Goal: Information Seeking & Learning: Learn about a topic

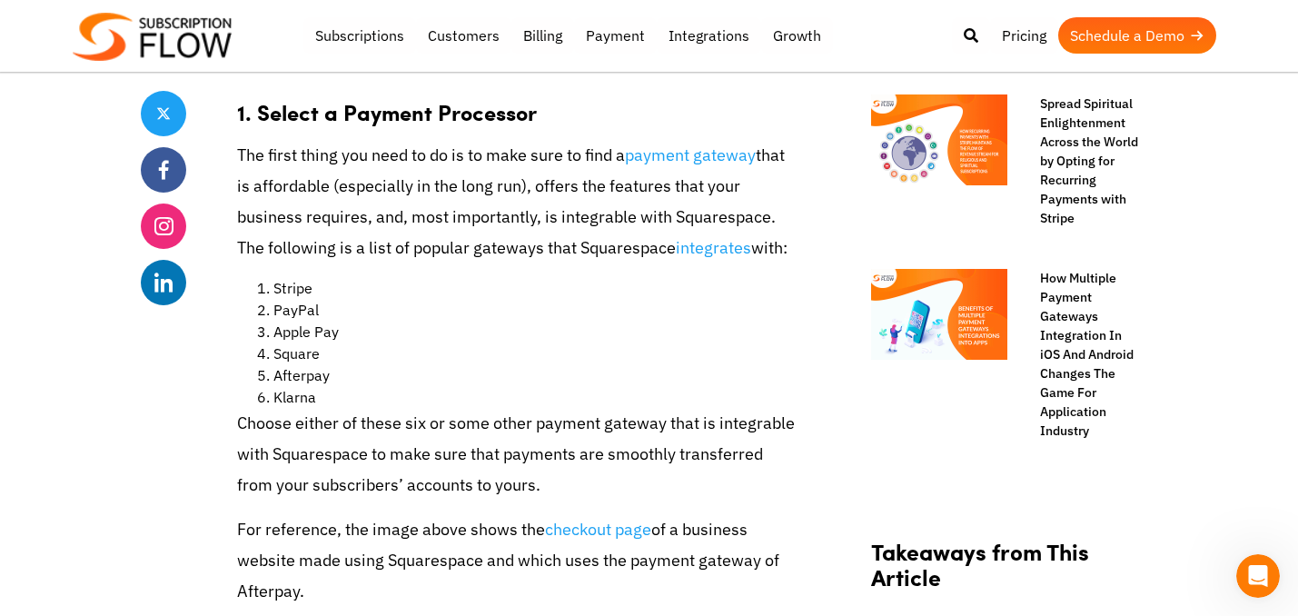
scroll to position [1518, 0]
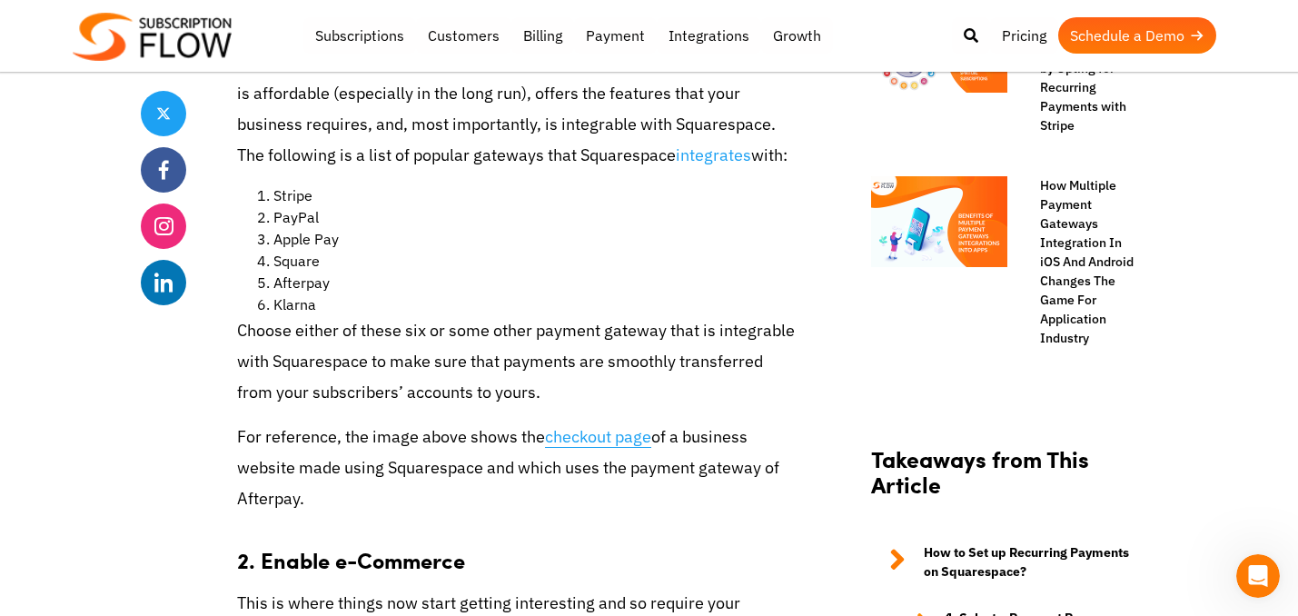
click at [577, 426] on link "checkout page" at bounding box center [598, 437] width 106 height 22
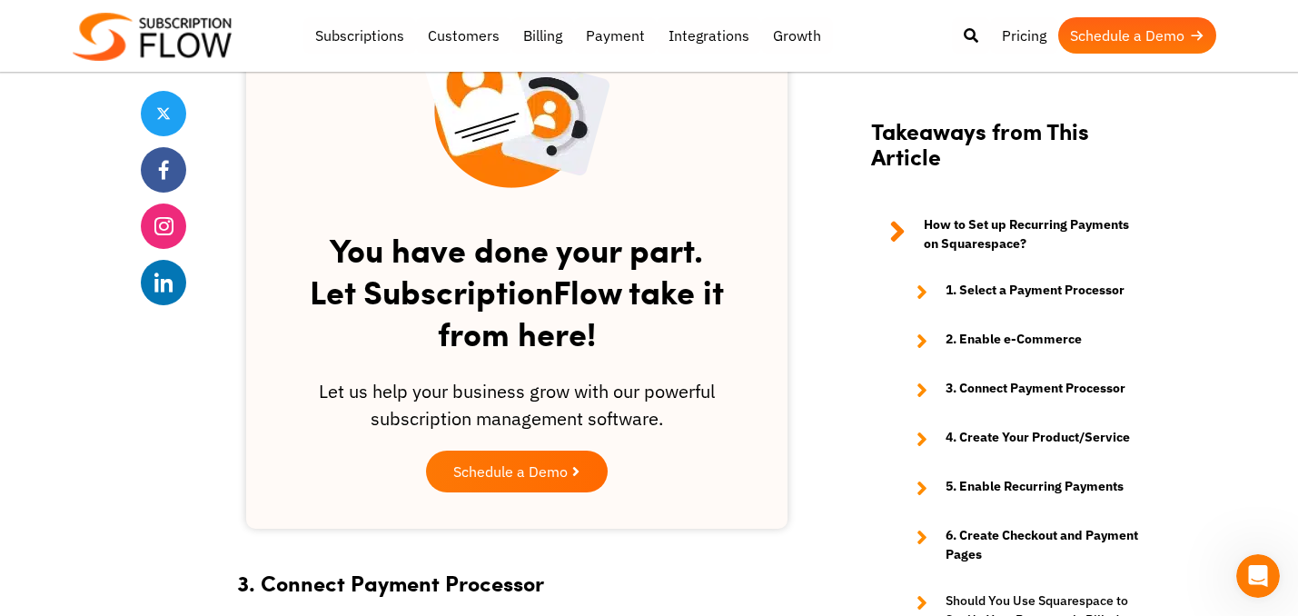
scroll to position [3009, 0]
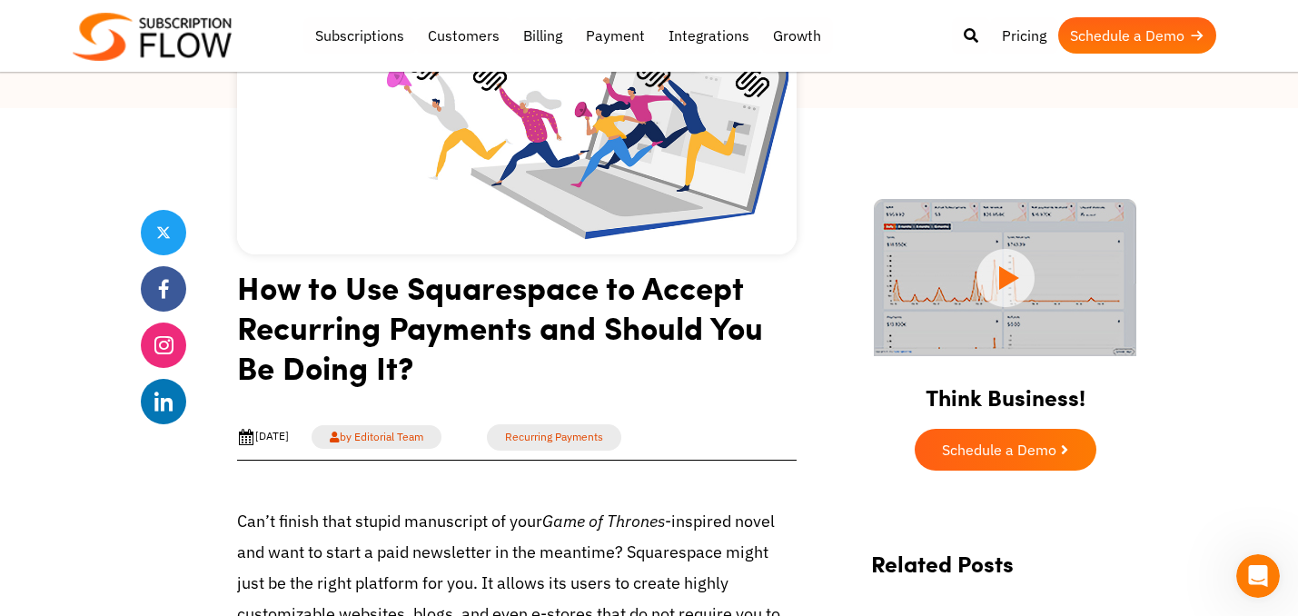
scroll to position [321, 0]
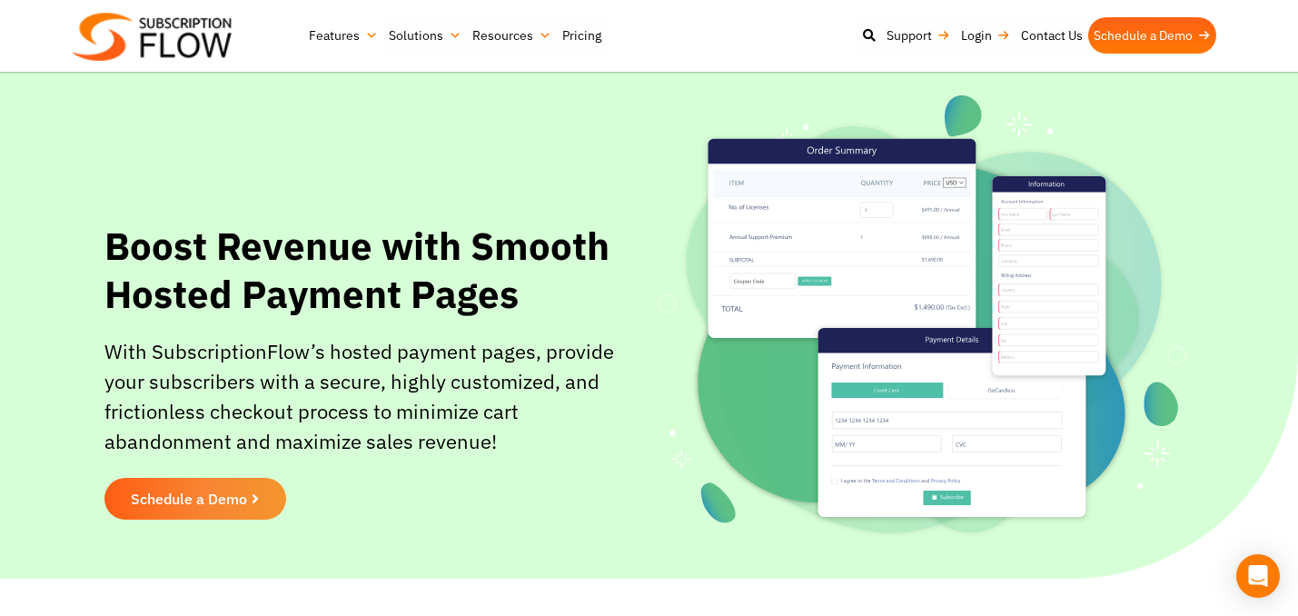
click at [176, 39] on img at bounding box center [152, 37] width 159 height 48
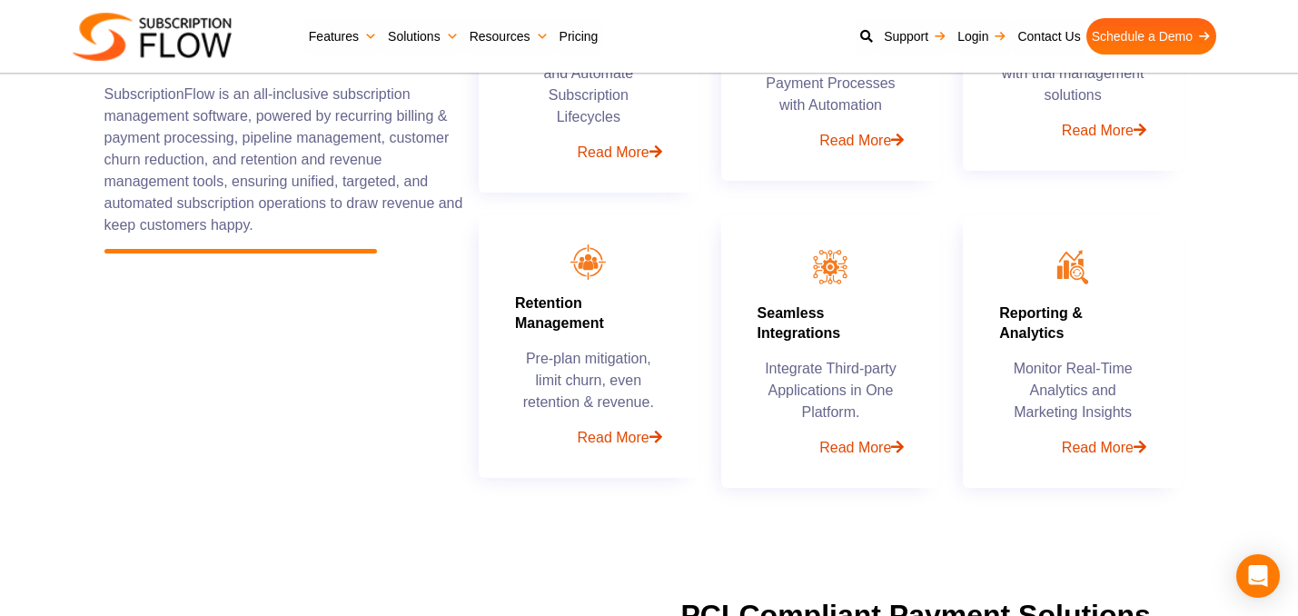
scroll to position [951, 0]
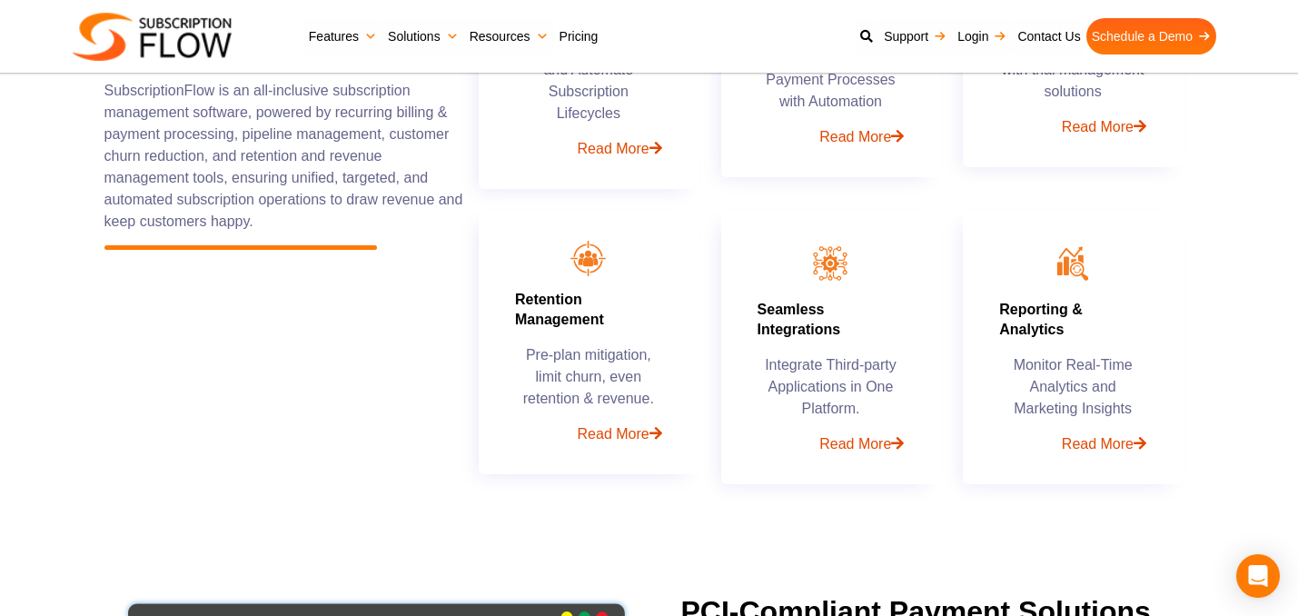
click at [584, 41] on link "Pricing" at bounding box center [579, 36] width 50 height 36
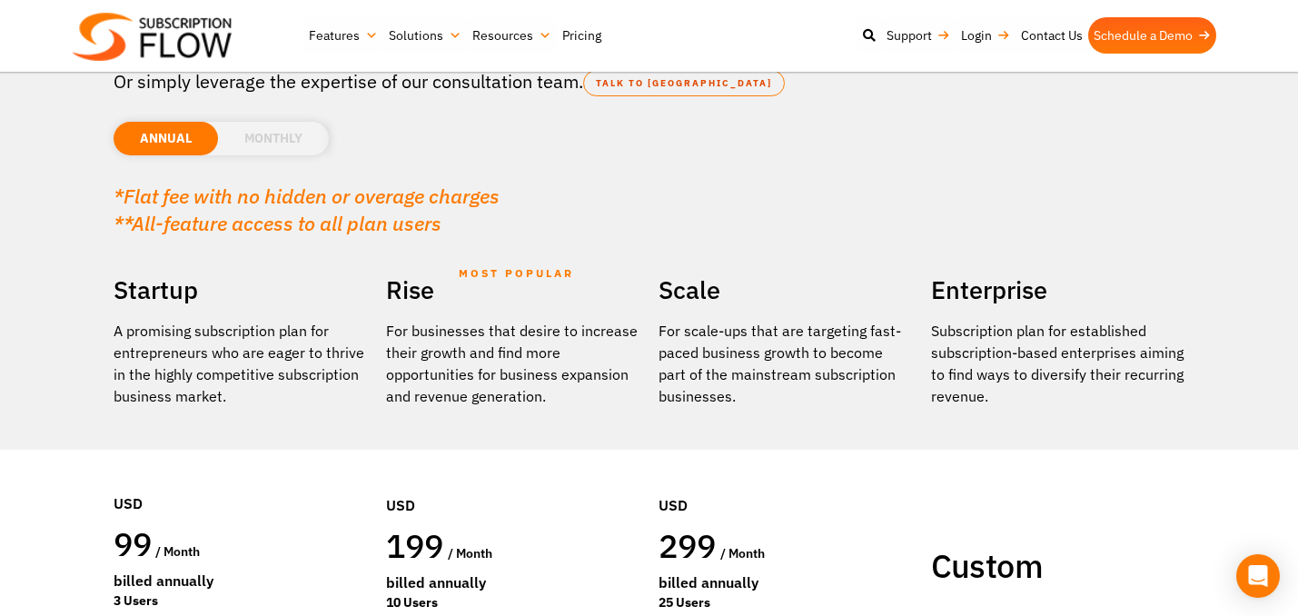
scroll to position [321, 0]
